Goal: Information Seeking & Learning: Check status

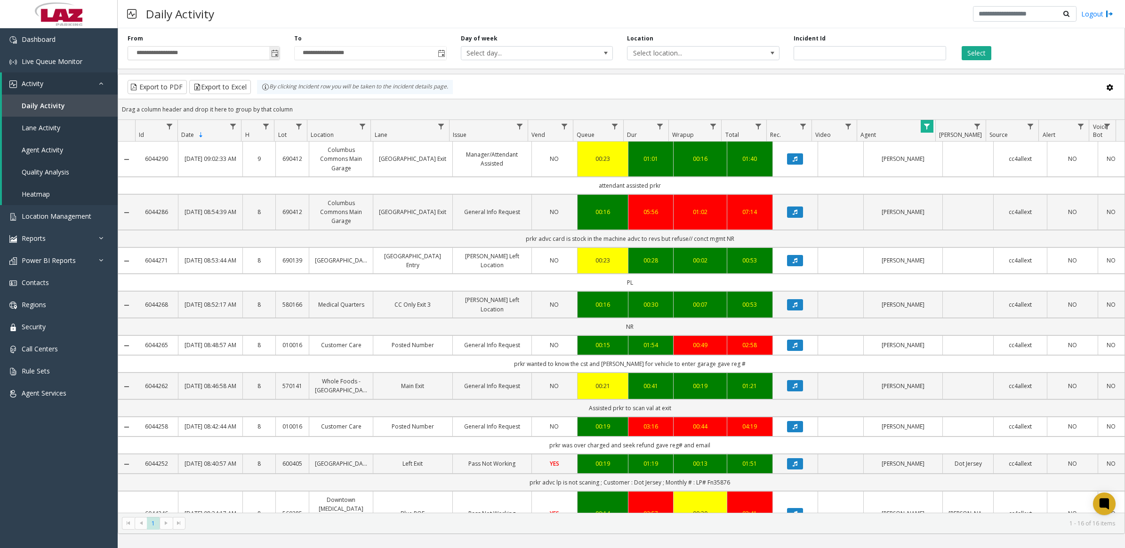
click at [204, 55] on input "**********" at bounding box center [204, 53] width 152 height 13
click at [276, 52] on span "Toggle popup" at bounding box center [275, 54] width 8 height 8
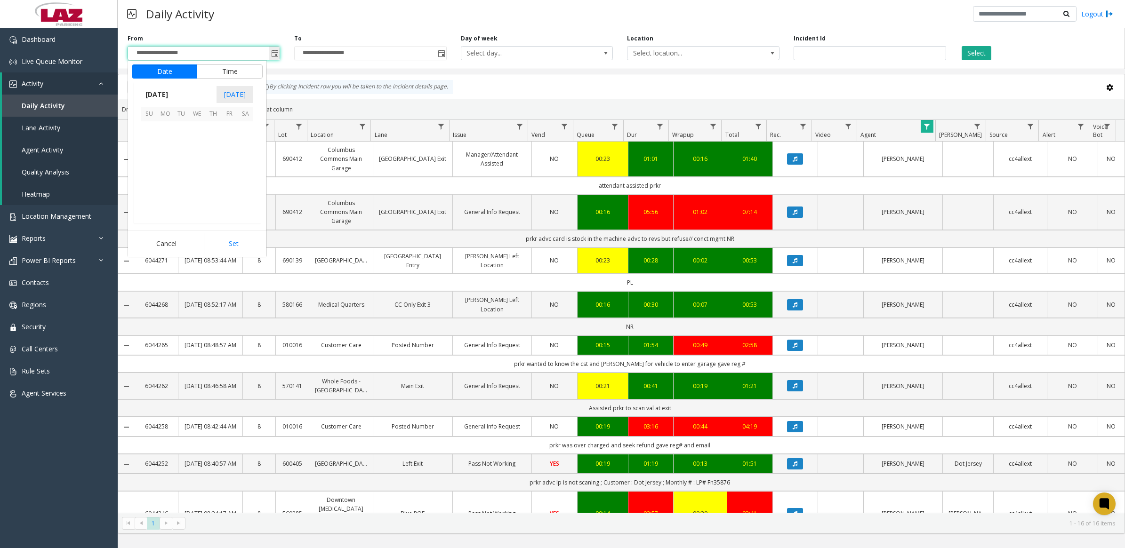
scroll to position [168681, 0]
click at [148, 161] on span "10" at bounding box center [149, 162] width 16 height 16
click at [226, 243] on button "Set" at bounding box center [233, 243] width 59 height 21
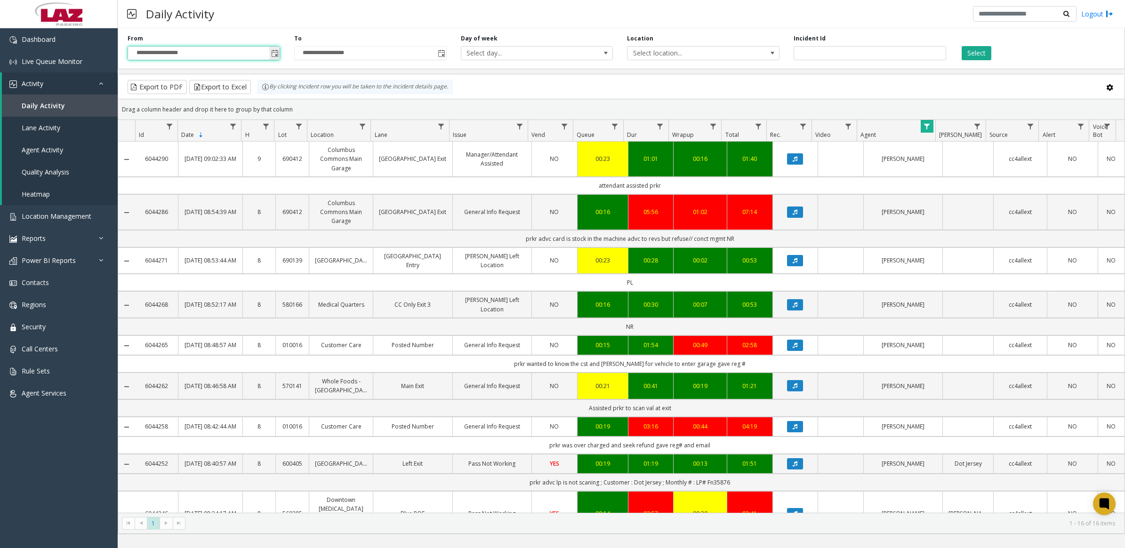
click at [271, 52] on span "Toggle popup" at bounding box center [275, 54] width 8 height 8
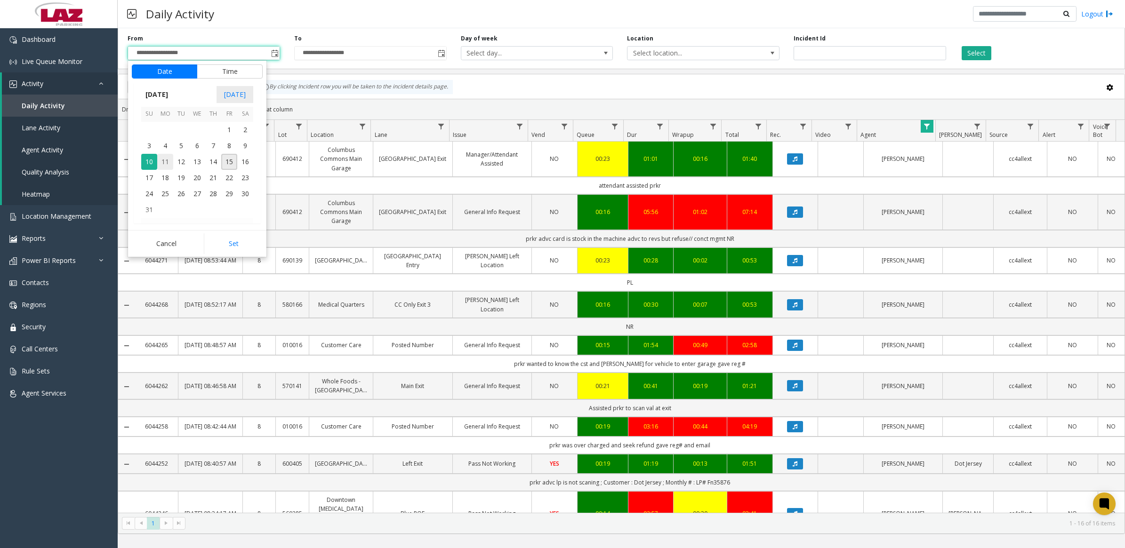
click at [164, 161] on span "11" at bounding box center [165, 162] width 16 height 16
click at [155, 176] on li "1" at bounding box center [154, 177] width 33 height 14
click at [240, 244] on button "Set" at bounding box center [233, 243] width 59 height 21
type input "**********"
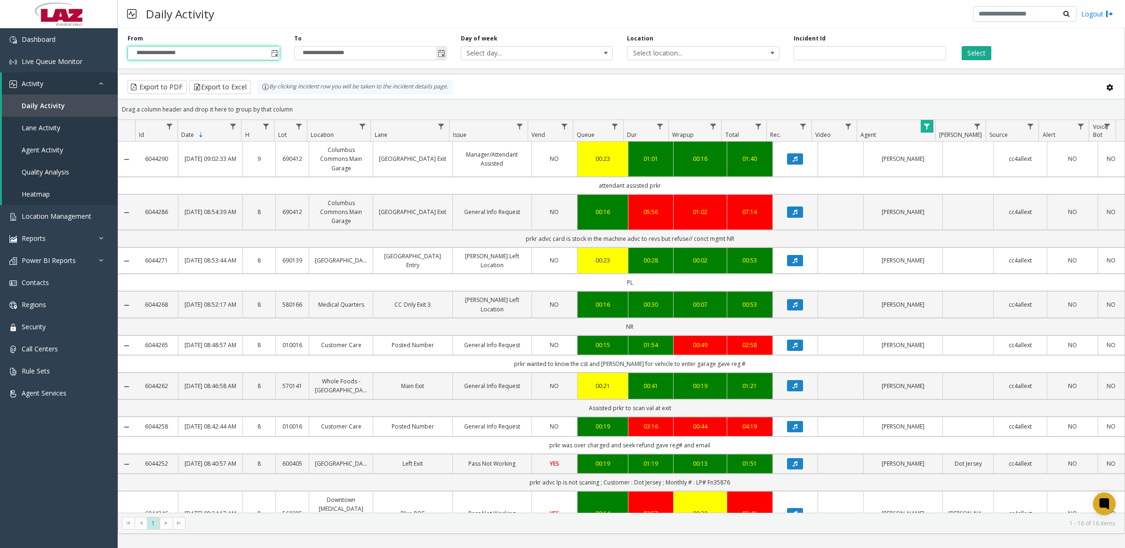
click at [438, 53] on span "Toggle popup" at bounding box center [442, 54] width 8 height 8
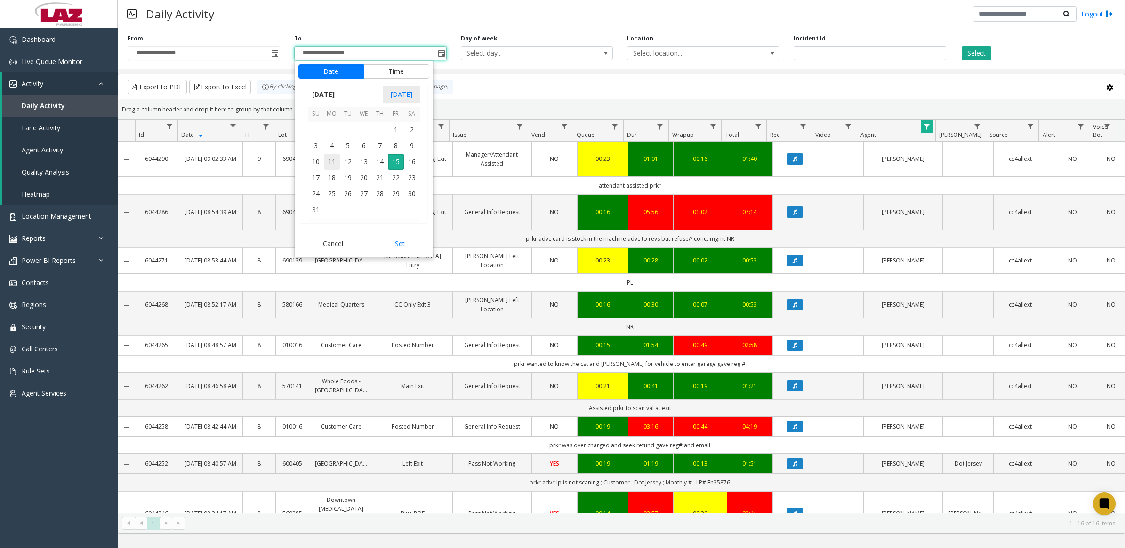
click at [332, 161] on span "11" at bounding box center [332, 162] width 16 height 16
click at [318, 136] on span "12" at bounding box center [322, 134] width 8 height 9
click at [409, 176] on span "PM" at bounding box center [414, 177] width 10 height 9
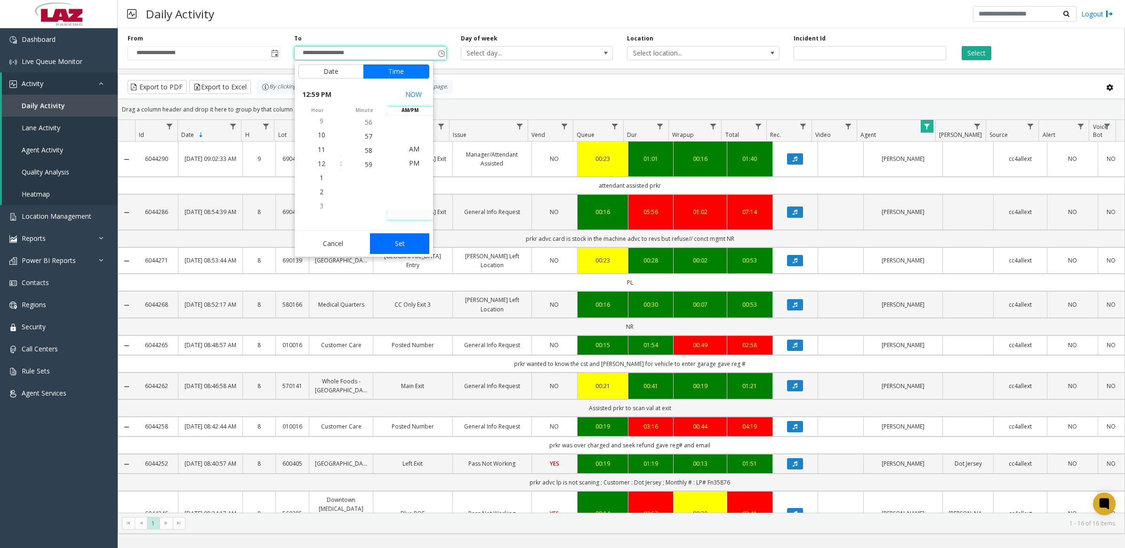
click at [408, 243] on button "Set" at bounding box center [399, 243] width 59 height 21
type input "**********"
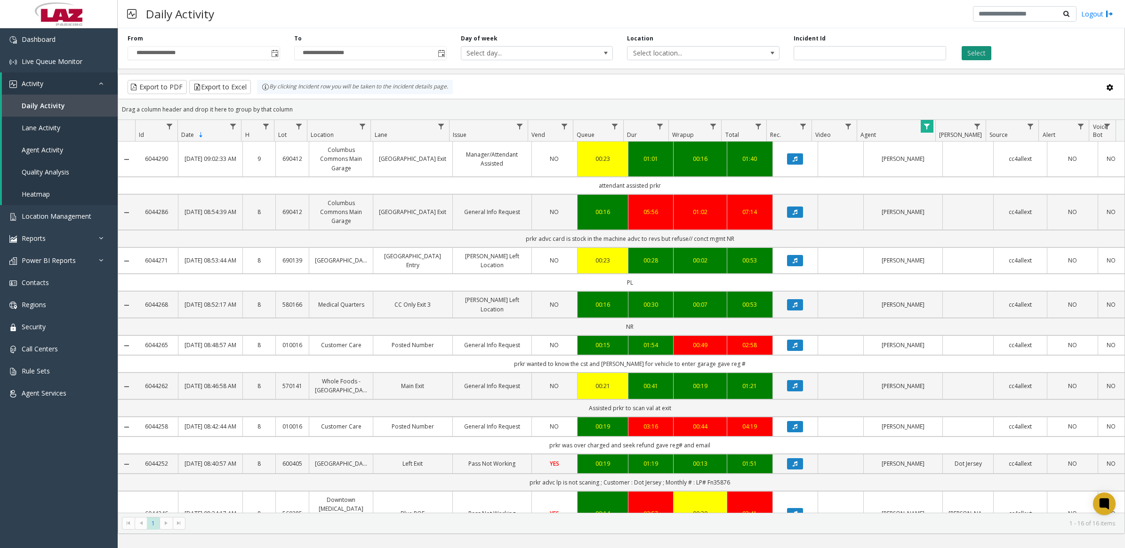
click at [973, 48] on button "Select" at bounding box center [976, 53] width 30 height 14
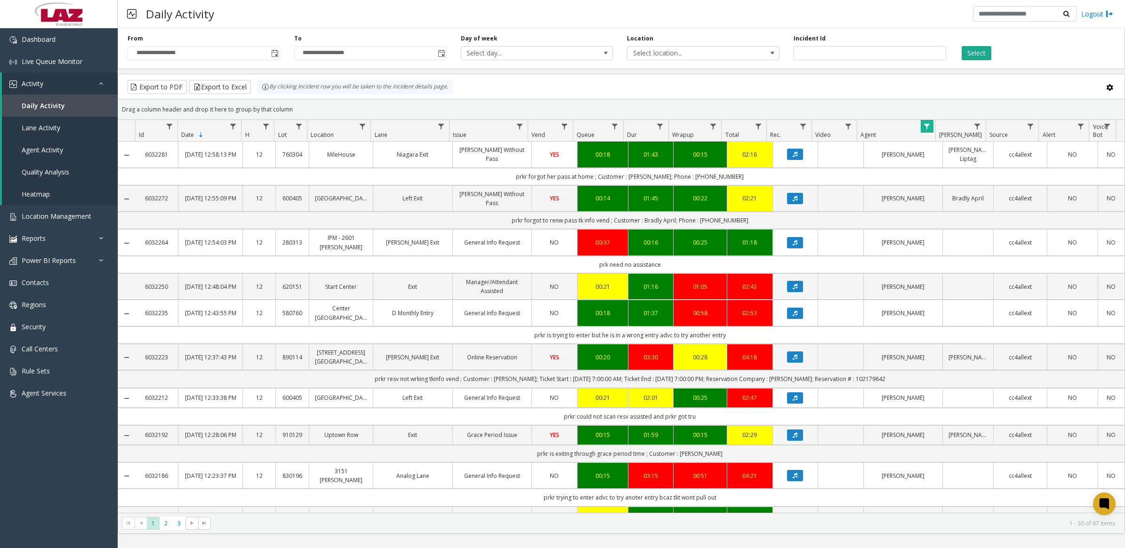
click at [927, 128] on span "Data table" at bounding box center [927, 127] width 8 height 8
click at [940, 257] on button "Clear" at bounding box center [946, 255] width 39 height 21
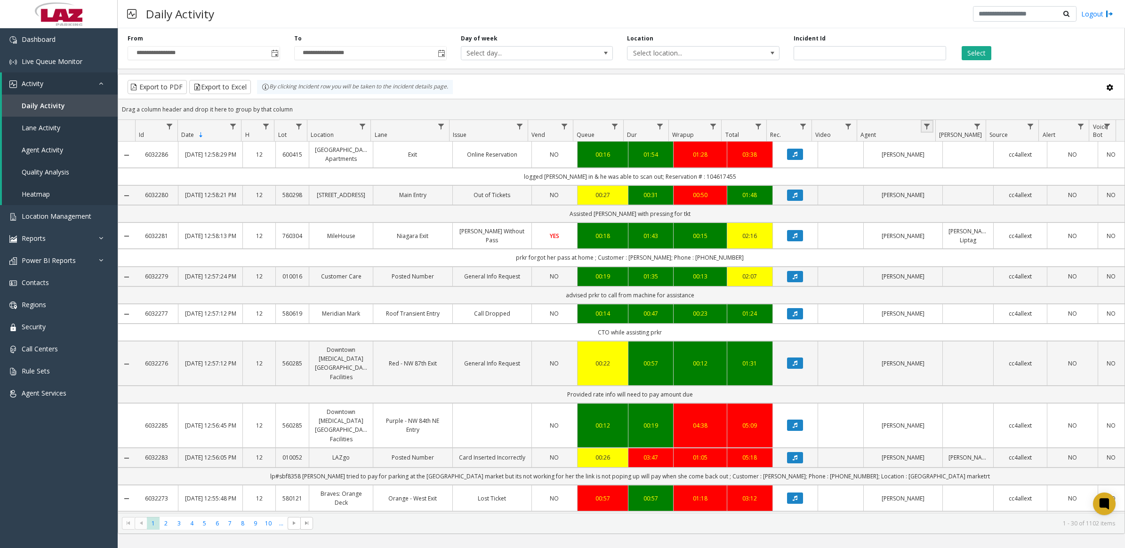
click at [927, 126] on span "Data table" at bounding box center [927, 127] width 8 height 8
click at [945, 168] on input "Agent Filter" at bounding box center [967, 168] width 80 height 16
type input "****"
click button "Filter" at bounding box center [987, 255] width 39 height 21
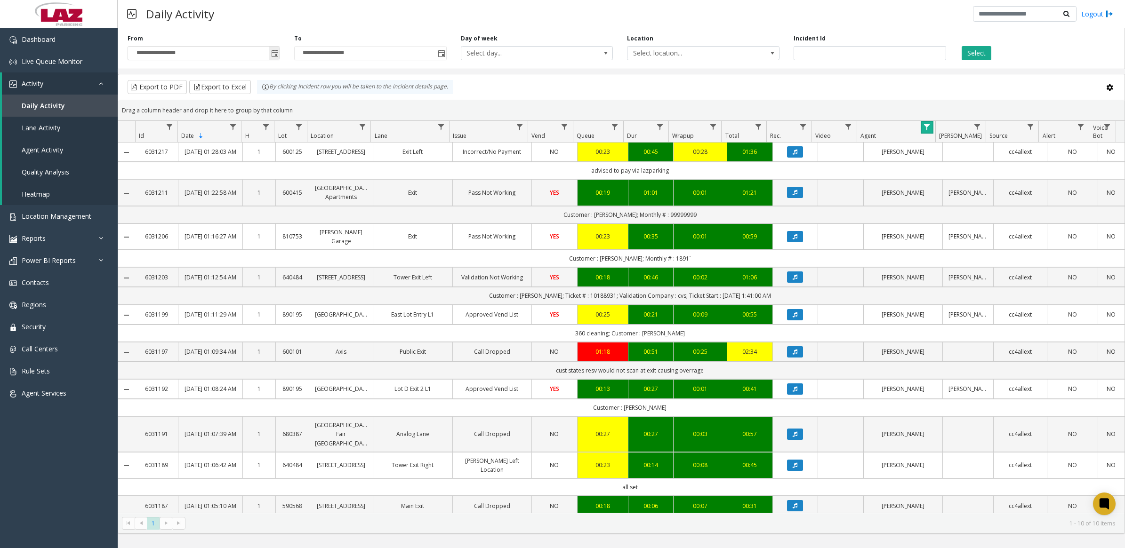
click at [276, 55] on span "Toggle popup" at bounding box center [275, 54] width 8 height 8
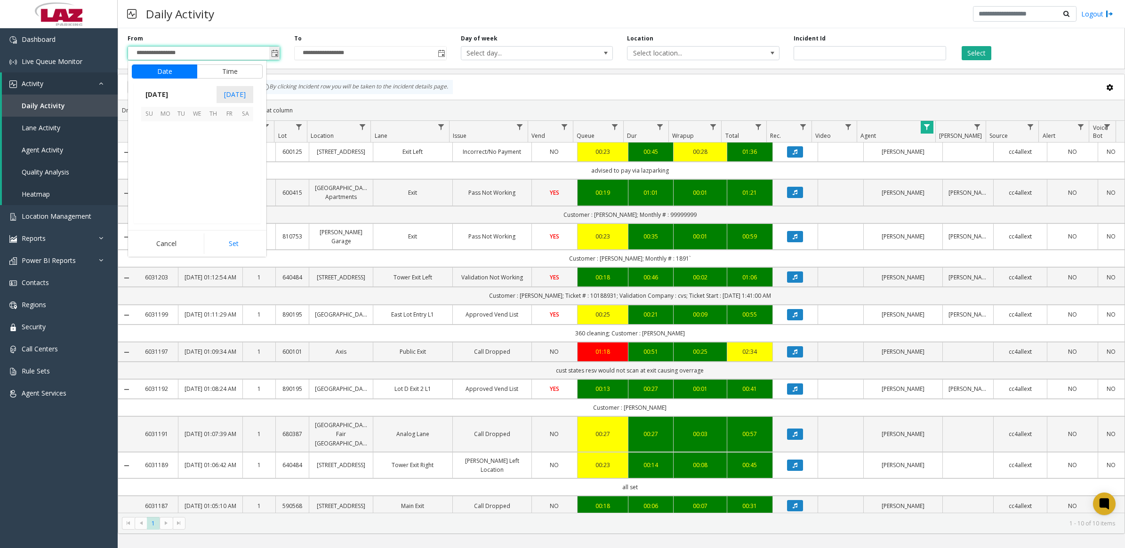
scroll to position [14, 0]
click at [152, 161] on span "10" at bounding box center [149, 162] width 16 height 16
click at [187, 72] on button "Date" at bounding box center [164, 71] width 65 height 14
click at [147, 164] on span "10" at bounding box center [149, 162] width 16 height 16
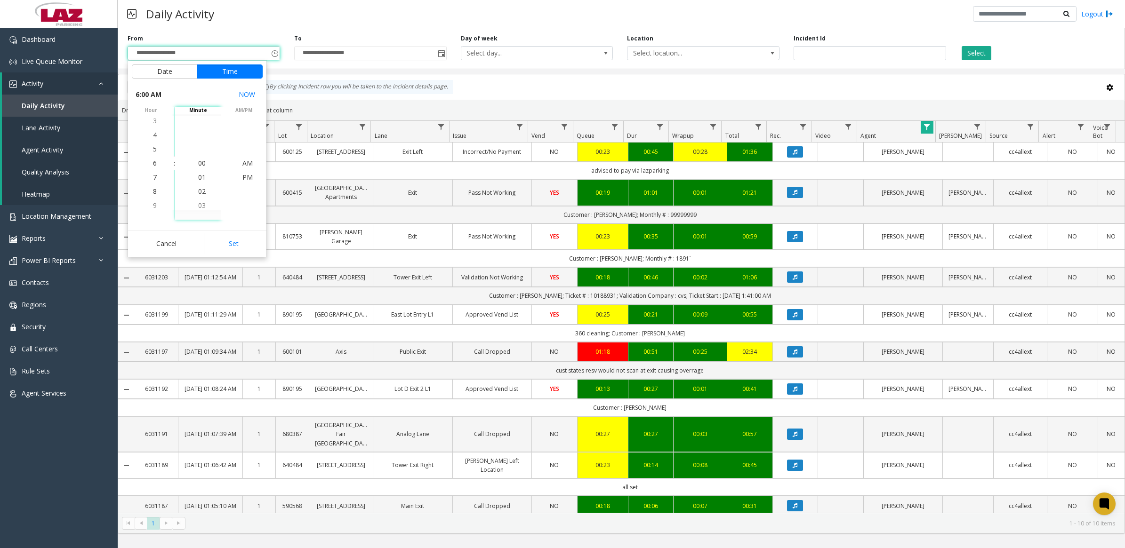
click at [236, 239] on button "Set" at bounding box center [233, 243] width 59 height 21
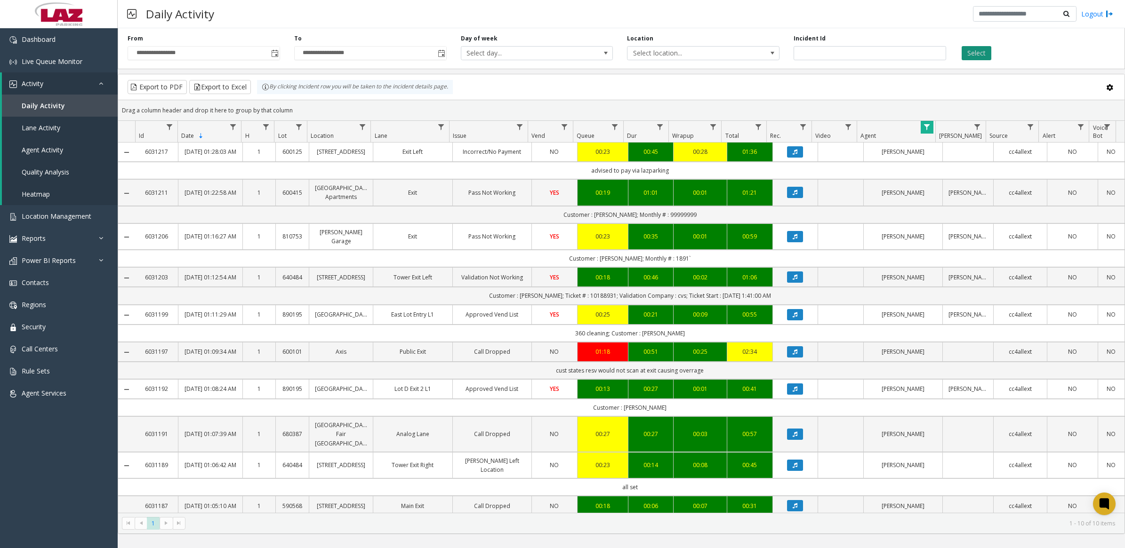
click at [972, 55] on button "Select" at bounding box center [976, 53] width 30 height 14
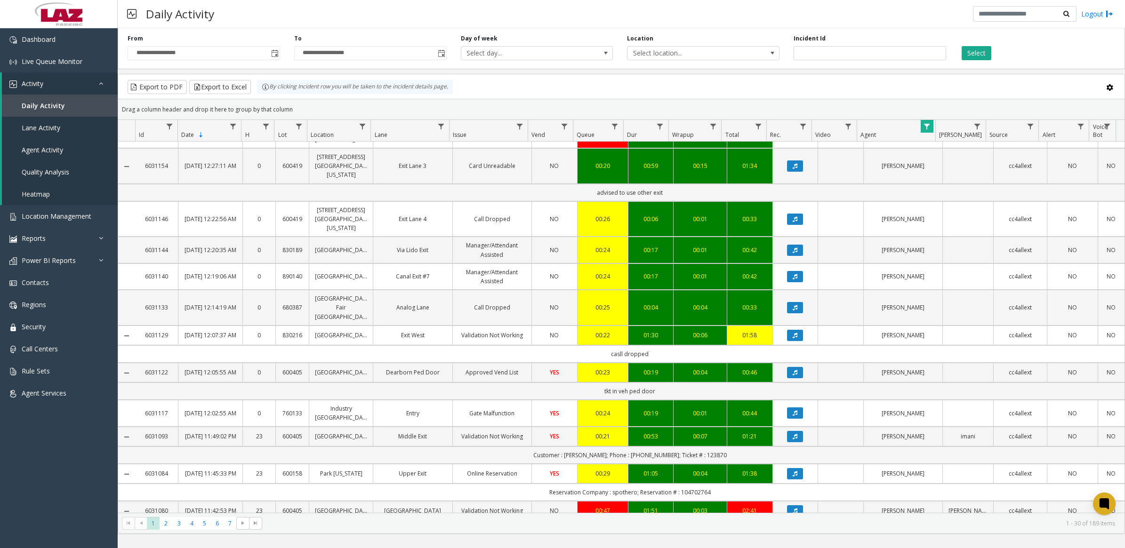
scroll to position [813, 0]
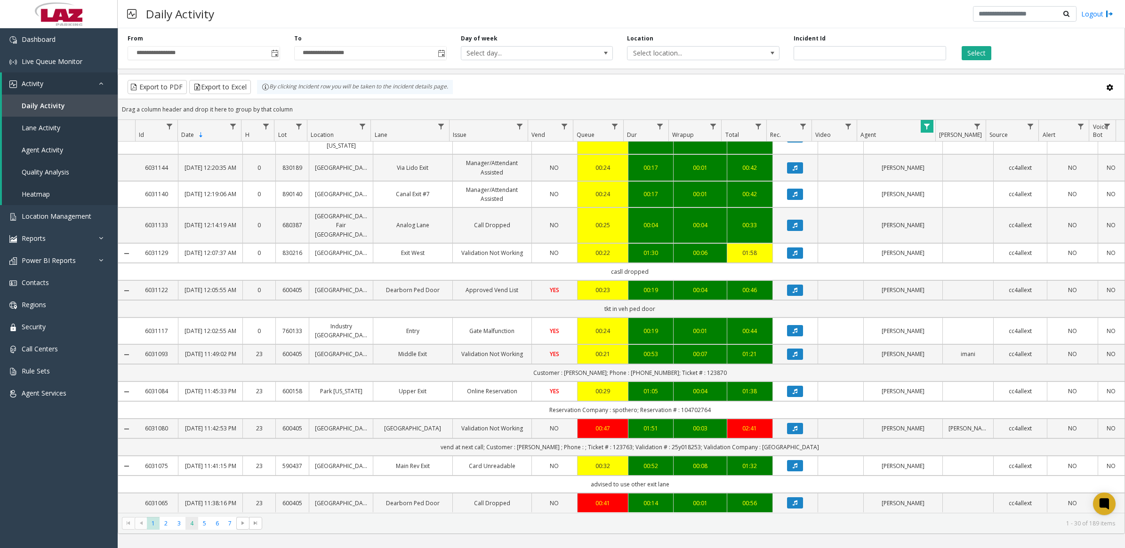
click at [190, 525] on span "4" at bounding box center [191, 523] width 13 height 13
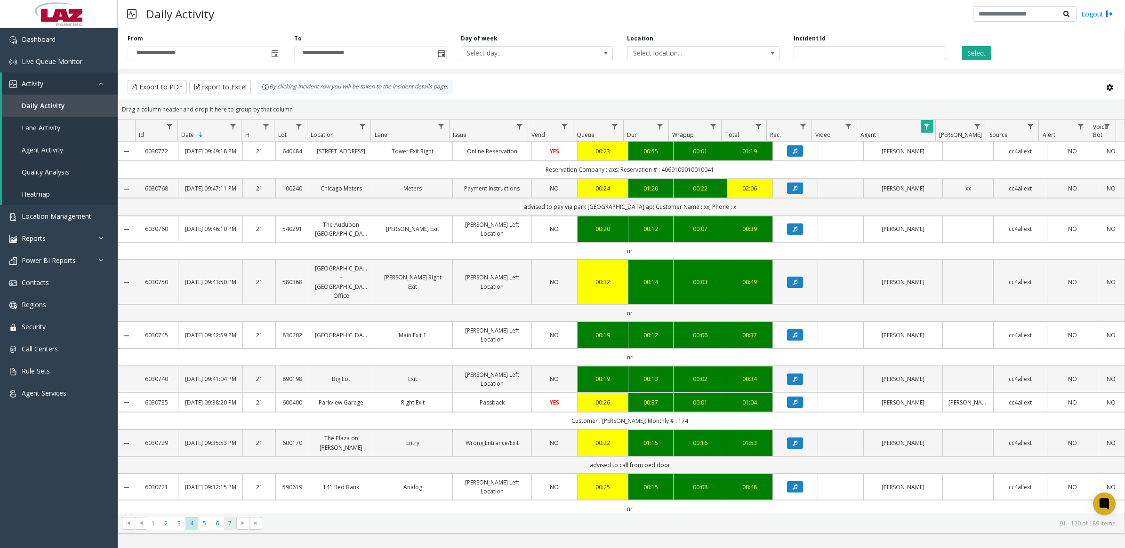
click at [225, 526] on span "7" at bounding box center [229, 523] width 13 height 13
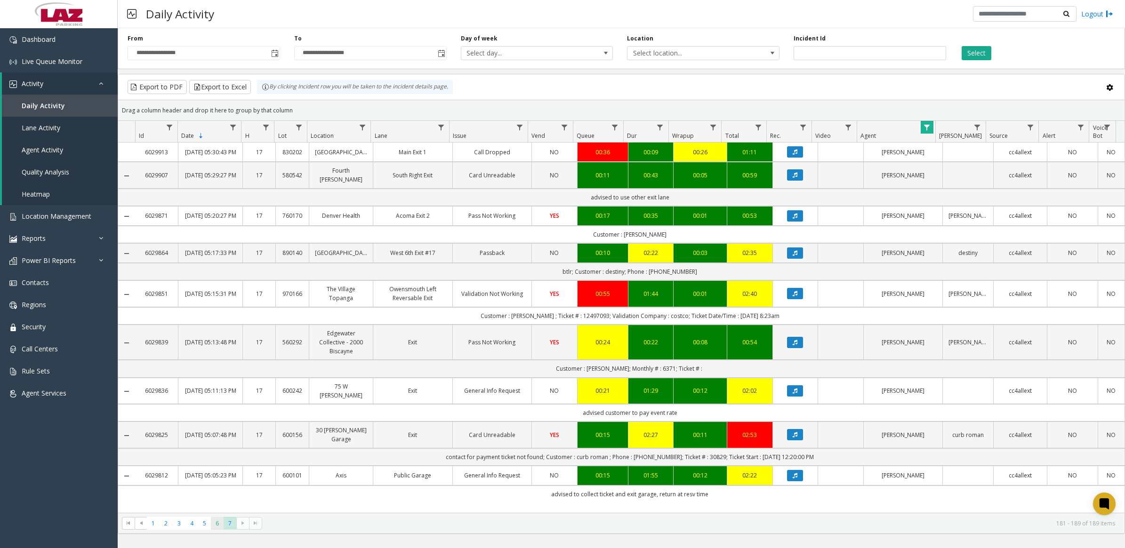
click at [219, 523] on span "6" at bounding box center [217, 523] width 13 height 13
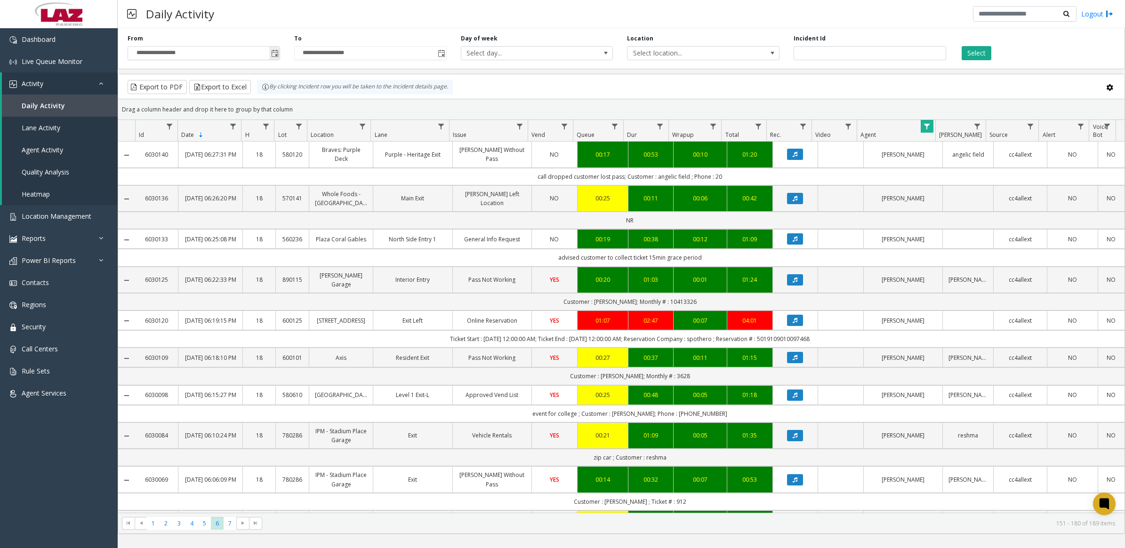
click at [276, 53] on span "Toggle popup" at bounding box center [275, 54] width 8 height 8
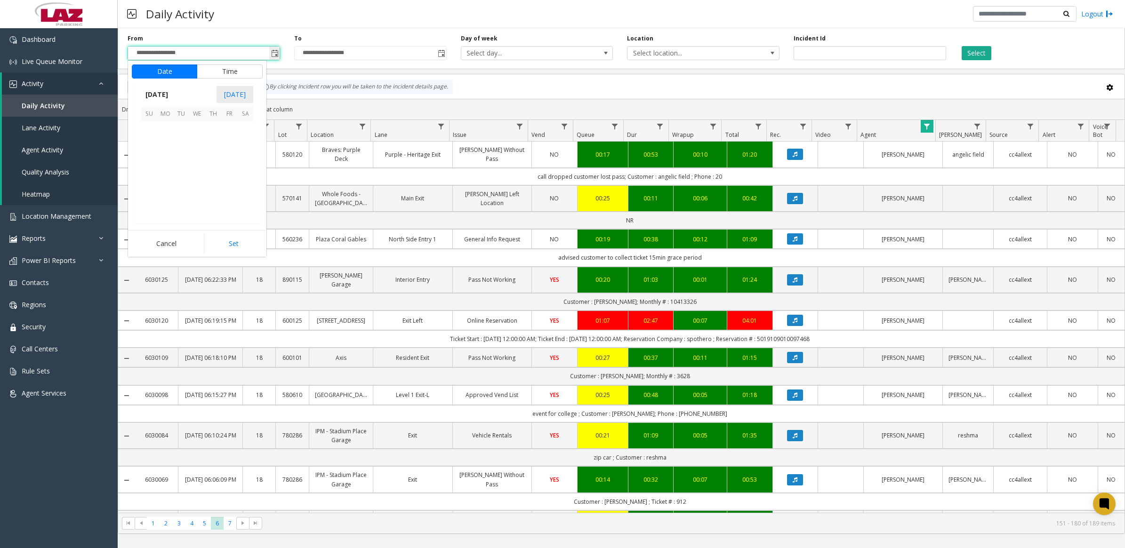
scroll to position [85, 0]
click at [225, 71] on button "Time" at bounding box center [230, 71] width 66 height 14
click at [153, 177] on li "1" at bounding box center [154, 177] width 33 height 14
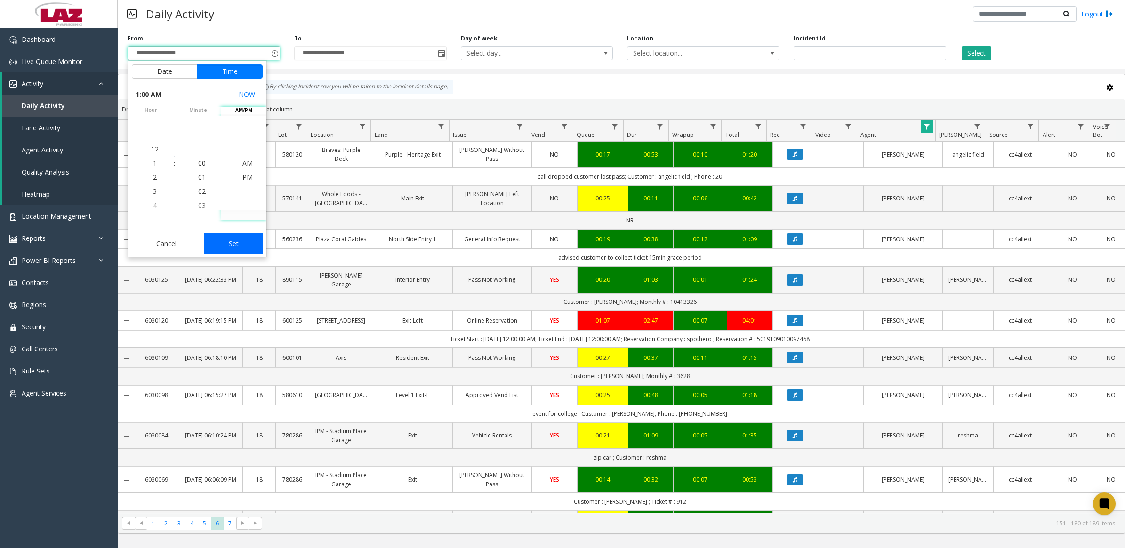
click at [239, 243] on button "Set" at bounding box center [233, 243] width 59 height 21
type input "**********"
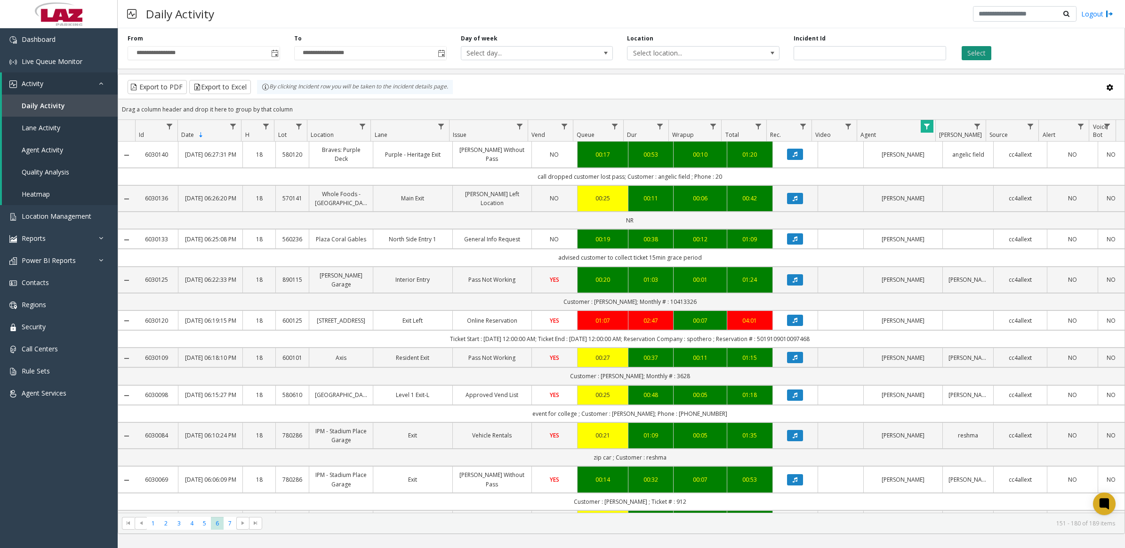
click at [970, 55] on button "Select" at bounding box center [976, 53] width 30 height 14
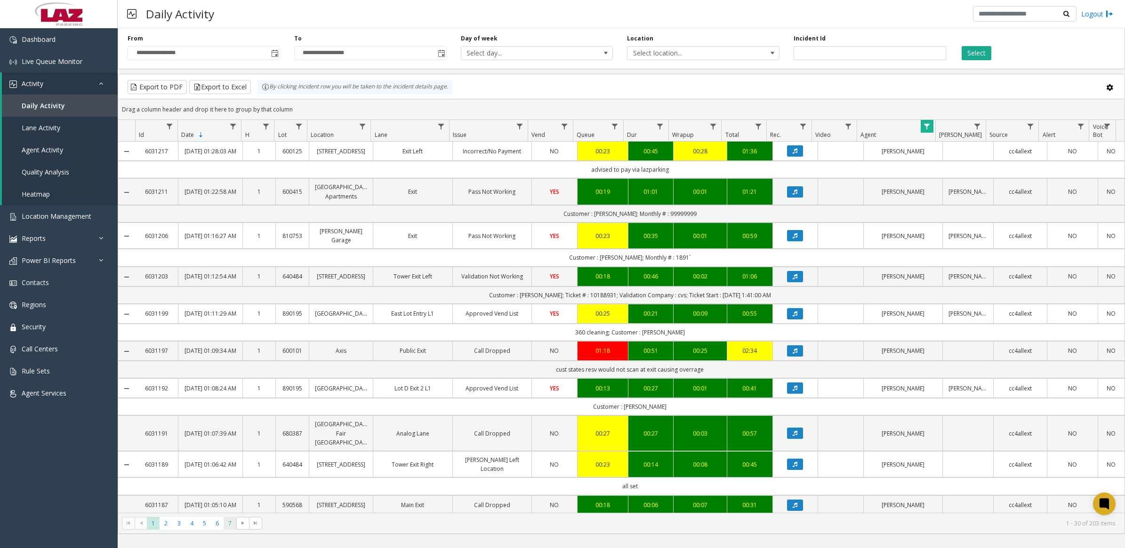
click at [230, 529] on span "7" at bounding box center [229, 523] width 13 height 13
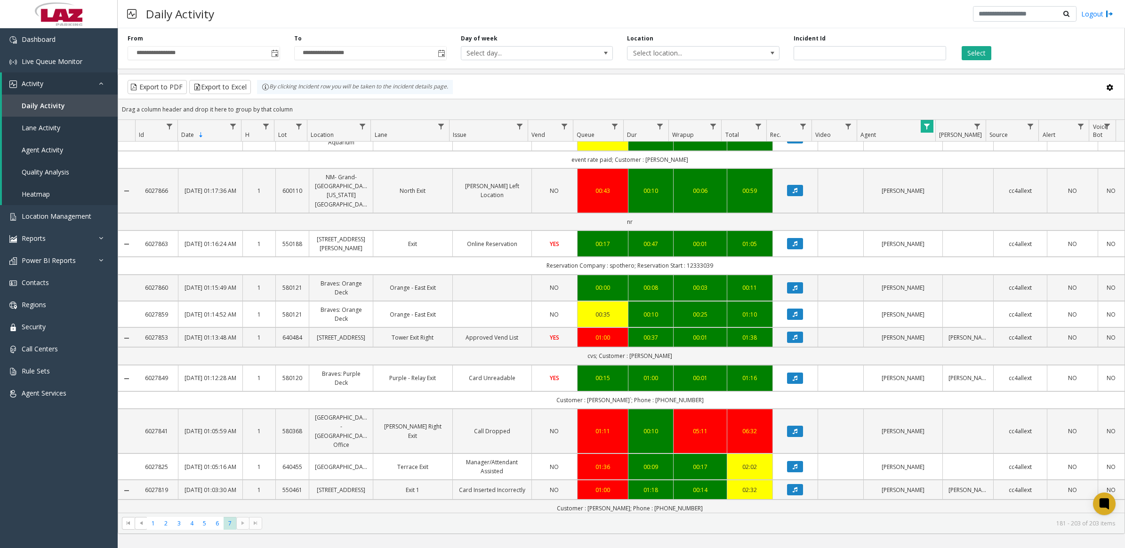
scroll to position [351, 0]
